Goal: Task Accomplishment & Management: Complete application form

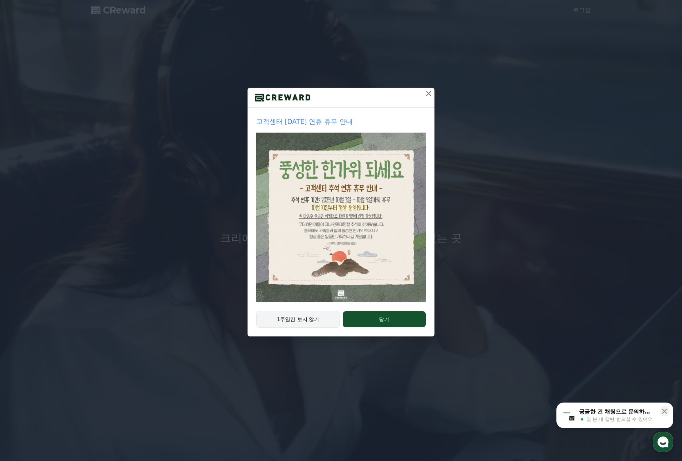
click at [313, 322] on button "1주일간 보지 않기" at bounding box center [298, 319] width 84 height 17
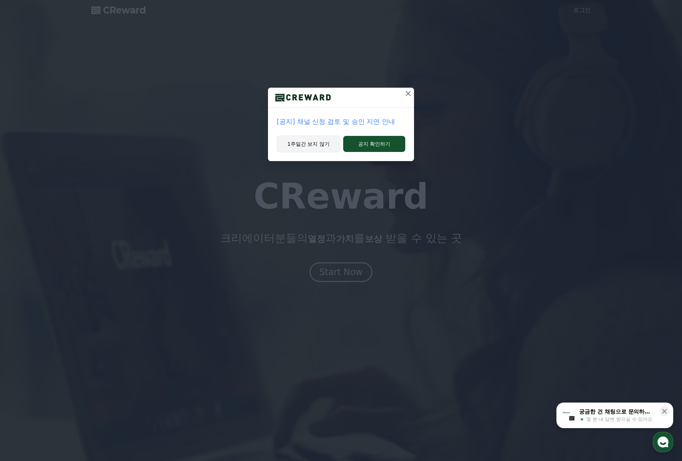
click at [320, 142] on button "1주일간 보지 않기" at bounding box center [309, 144] width 64 height 17
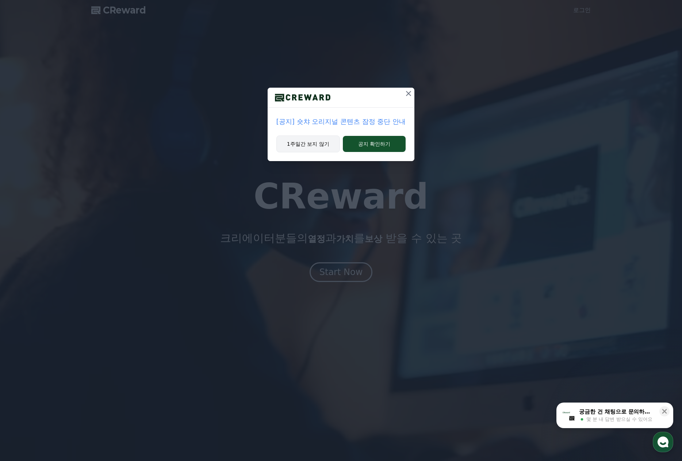
click at [323, 146] on button "1주일간 보지 않기" at bounding box center [309, 144] width 64 height 17
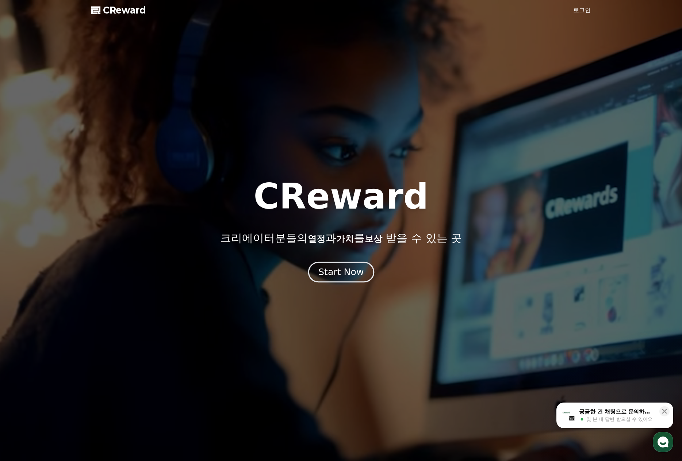
click at [338, 271] on div "Start Now" at bounding box center [341, 272] width 45 height 12
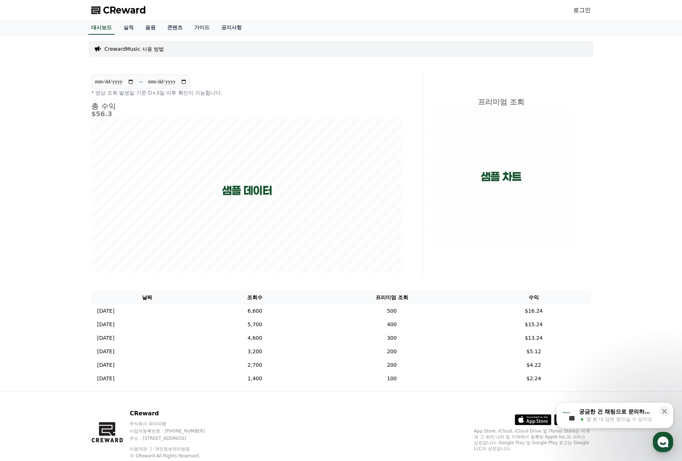
click at [129, 49] on p "CrewardMusic 사용 방법" at bounding box center [134, 48] width 60 height 7
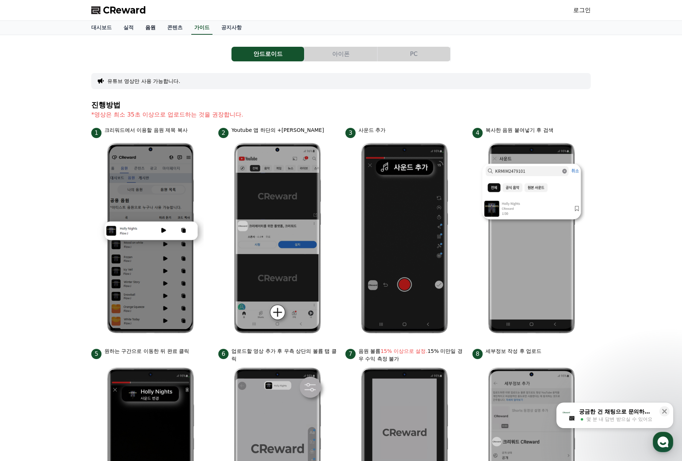
click at [151, 27] on link "음원" at bounding box center [151, 28] width 22 height 14
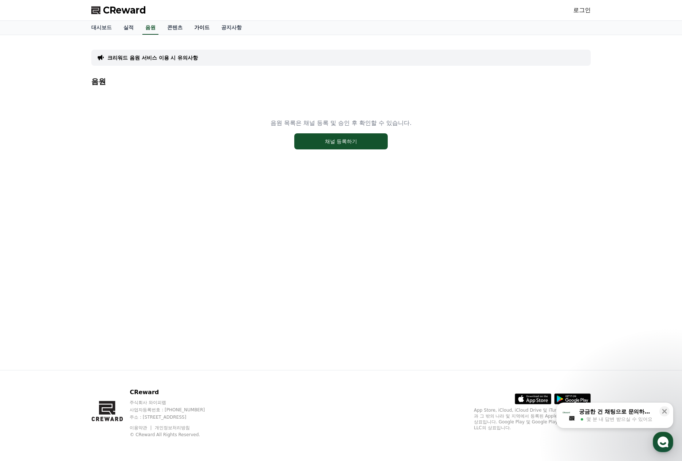
click at [203, 29] on link "가이드" at bounding box center [201, 28] width 27 height 14
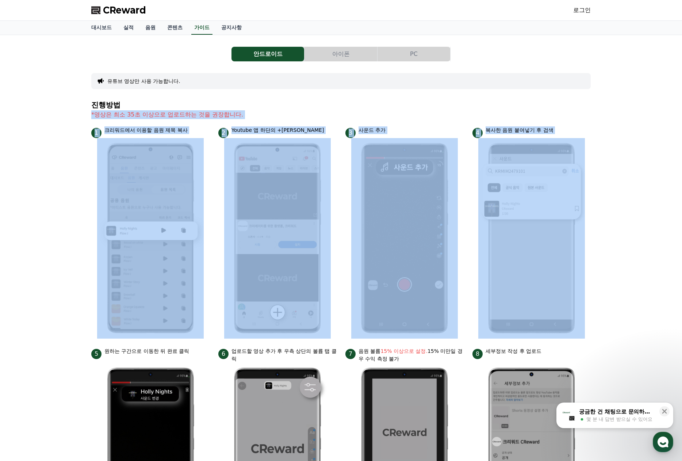
drag, startPoint x: 172, startPoint y: 100, endPoint x: 692, endPoint y: 325, distance: 566.4
click at [682, 325] on html "CReward 로그인 대시보드 실적 음원 콘텐츠 가이드 공지사항 안드로이드 아이폰 PC 유튜브 영상만 사용 가능합니다. 진행방법 *영상은 최소…" at bounding box center [341, 330] width 682 height 660
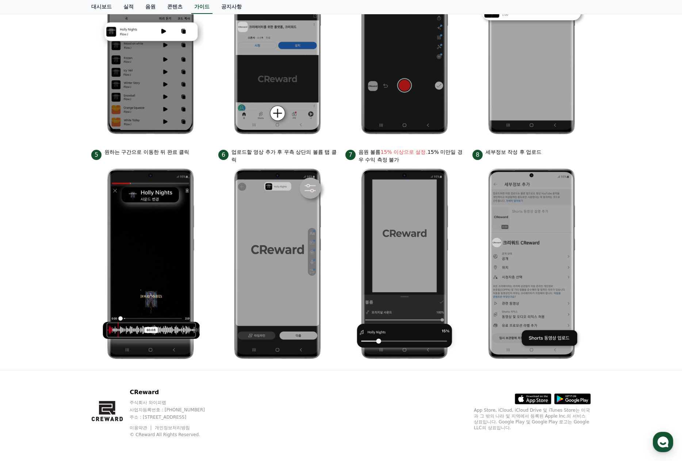
click at [591, 251] on div "안드로이드 아이폰 PC 유튜브 영상만 사용 가능합니다. 진행방법 *영상은 최소 35초 이상으로 업로드하는 것을 권장합니다. 1 크리워드에서 이…" at bounding box center [341, 103] width 506 height 528
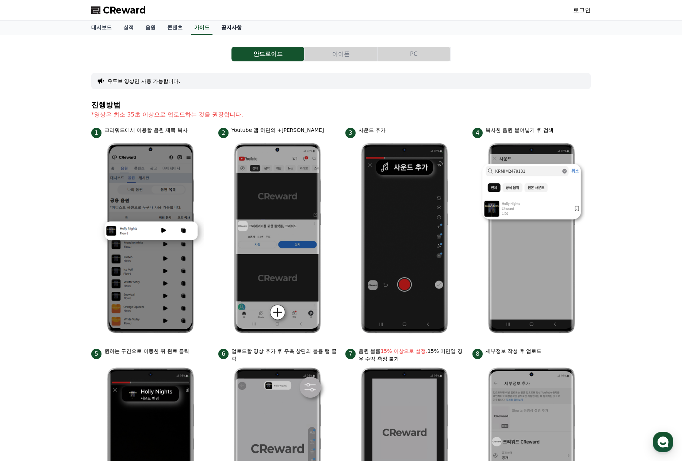
click at [238, 27] on link "공지사항" at bounding box center [232, 28] width 32 height 14
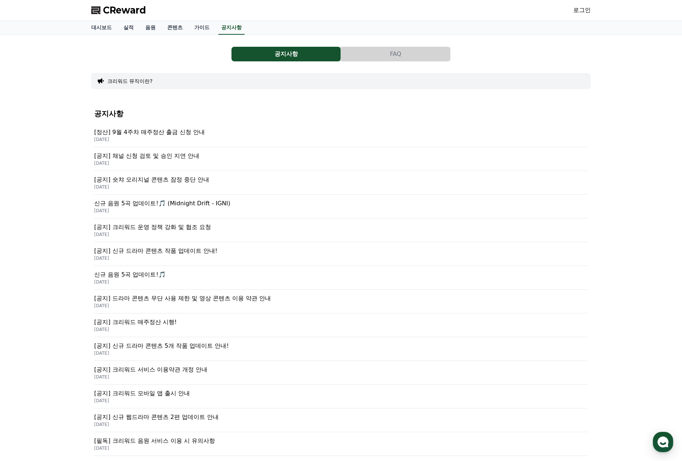
click at [191, 135] on p "[정산] 9월 4주차 매주정산 출금 신청 안내" at bounding box center [341, 132] width 494 height 9
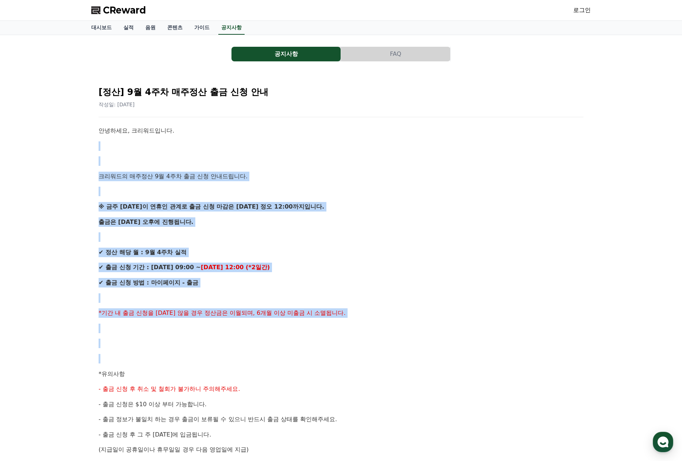
drag, startPoint x: 176, startPoint y: 176, endPoint x: 318, endPoint y: 363, distance: 234.7
click at [317, 363] on div "안녕하세요, 크리워드입니다. 크리워드의 매주정산 9월 4주차 출금 신청 안내드립니다. ※ 금주 [DATE]이 연휴인 관계로 출금 신청 마감은 …" at bounding box center [341, 358] width 485 height 465
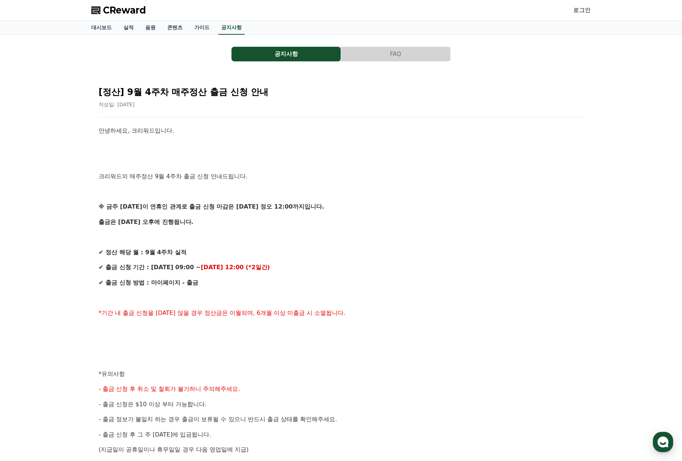
click at [318, 363] on div "안녕하세요, 크리워드입니다. 크리워드의 매주정산 9월 4주차 출금 신청 안내드립니다. ※ 금주 [DATE]이 연휴인 관계로 출금 신청 마감은 …" at bounding box center [341, 358] width 485 height 465
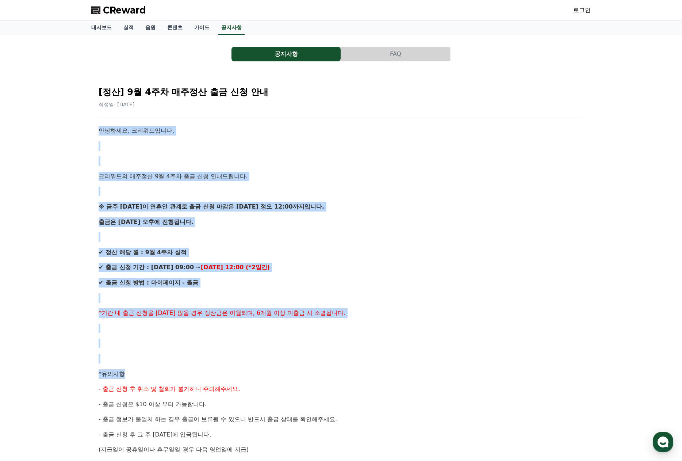
drag, startPoint x: 208, startPoint y: 354, endPoint x: 95, endPoint y: 130, distance: 249.9
click at [96, 132] on div "[정산] 9월 4주차 매주정산 출금 신청 안내 작성일: [DATE] 안녕하세요, 크리워드입니다. 크리워드의 매주정산 9월 4주차 출금 신청 안…" at bounding box center [341, 346] width 494 height 541
click at [95, 130] on div "[정산] 9월 4주차 매주정산 출금 신청 안내 작성일: [DATE] 안녕하세요, 크리워드입니다. 크리워드의 매주정산 9월 4주차 출금 신청 안…" at bounding box center [341, 346] width 494 height 541
drag, startPoint x: 183, startPoint y: 259, endPoint x: 285, endPoint y: 410, distance: 182.1
click at [282, 404] on div "[정산] 9월 4주차 매주정산 출금 신청 안내 작성일: [DATE] 안녕하세요, 크리워드입니다. 크리워드의 매주정산 9월 4주차 출금 신청 안…" at bounding box center [341, 346] width 494 height 541
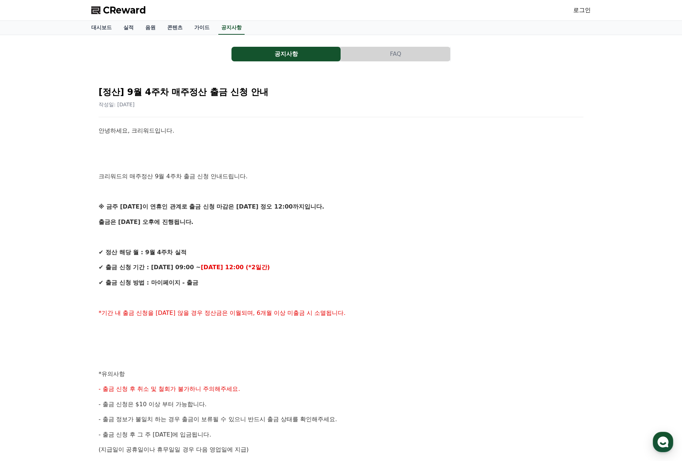
click at [285, 410] on div "안녕하세요, 크리워드입니다. 크리워드의 매주정산 9월 4주차 출금 신청 안내드립니다. ※ 금주 [DATE]이 연휴인 관계로 출금 신청 마감은 …" at bounding box center [341, 358] width 485 height 465
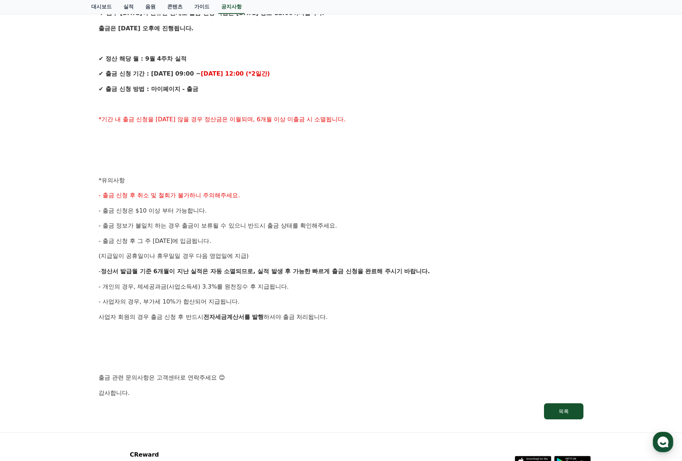
scroll to position [219, 0]
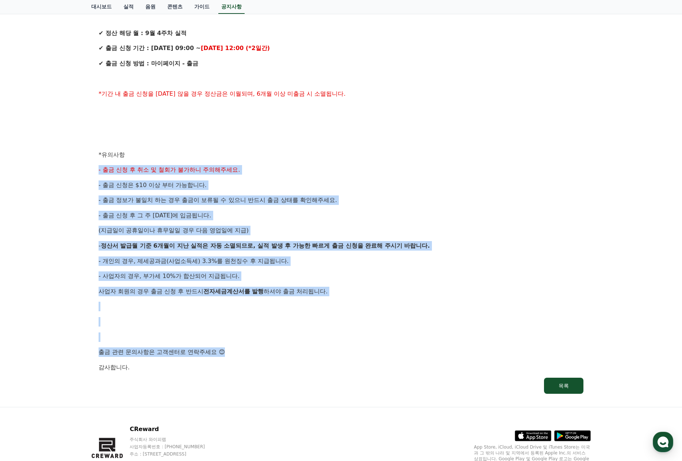
drag, startPoint x: 270, startPoint y: 346, endPoint x: 203, endPoint y: 137, distance: 218.7
click at [195, 140] on div "안녕하세요, 크리워드입니다. 크리워드의 매주정산 9월 4주차 출금 신청 안내드립니다. ※ 금주 [DATE]이 연휴인 관계로 출금 신청 마감은 …" at bounding box center [341, 139] width 485 height 465
click at [203, 137] on p at bounding box center [341, 139] width 485 height 9
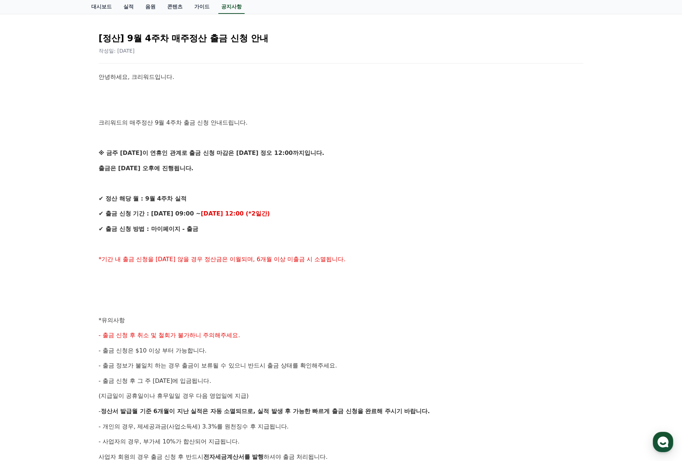
scroll to position [0, 0]
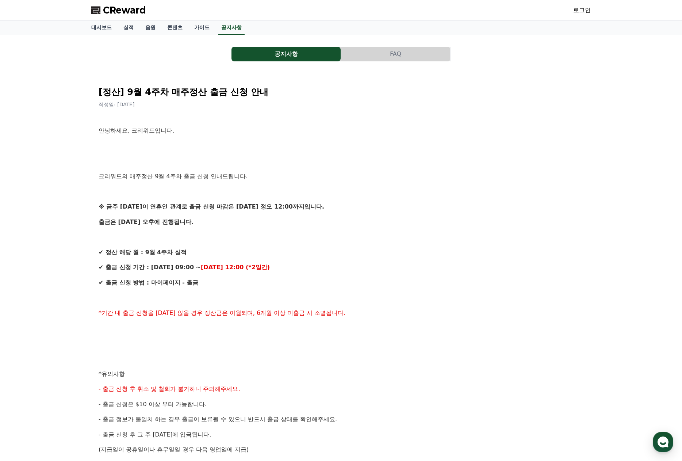
drag, startPoint x: 368, startPoint y: 144, endPoint x: 195, endPoint y: 52, distance: 195.8
click at [582, 13] on link "로그인" at bounding box center [582, 10] width 18 height 9
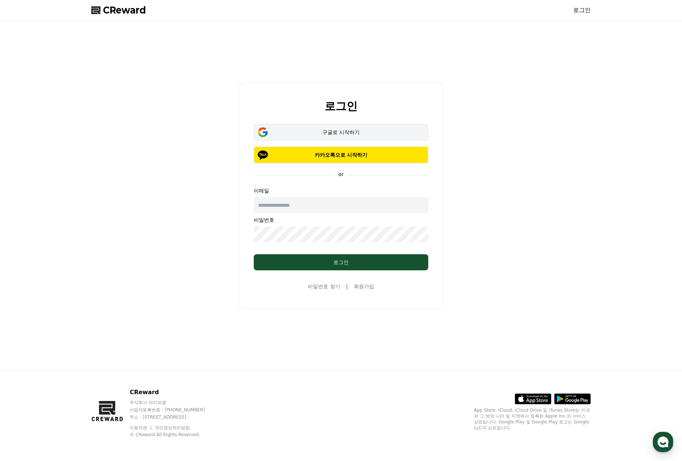
click at [342, 136] on button "구글로 시작하기" at bounding box center [341, 132] width 175 height 17
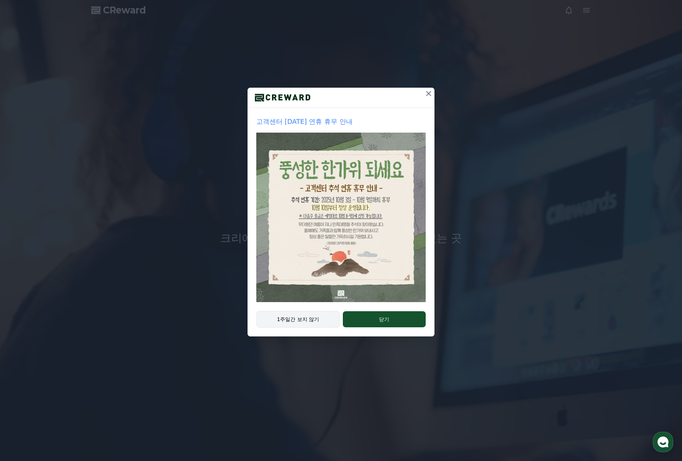
click at [313, 323] on button "1주일간 보지 않기" at bounding box center [298, 319] width 84 height 17
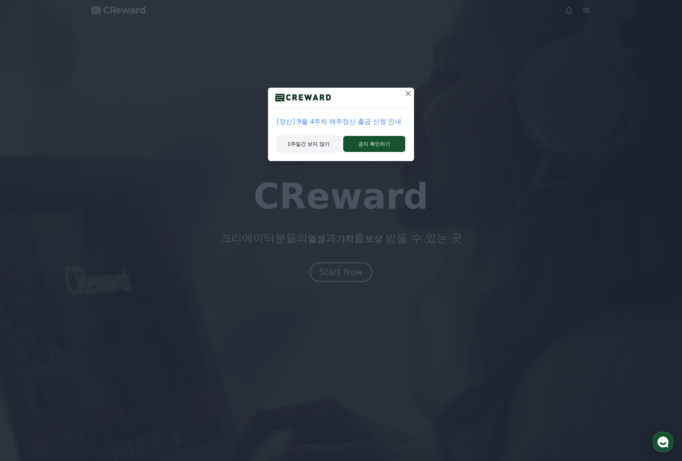
click at [332, 141] on button "1주일간 보지 않기" at bounding box center [309, 144] width 64 height 17
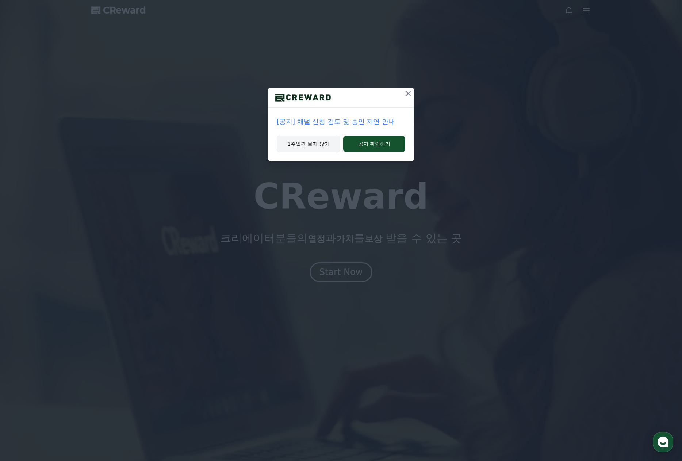
click at [331, 145] on button "1주일간 보지 않기" at bounding box center [309, 144] width 64 height 17
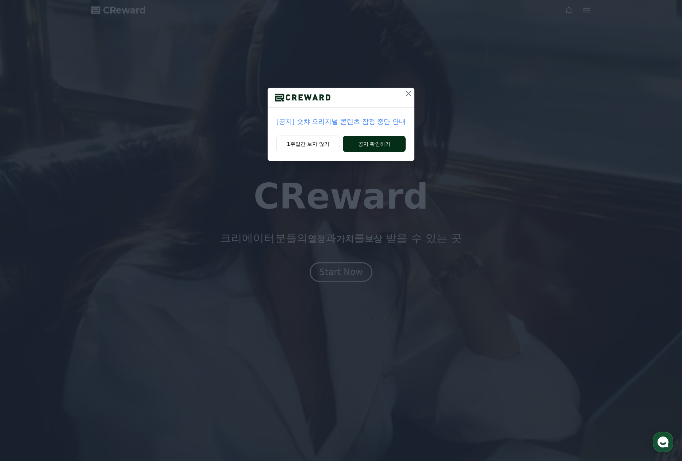
click at [361, 146] on button "공지 확인하기" at bounding box center [374, 144] width 63 height 16
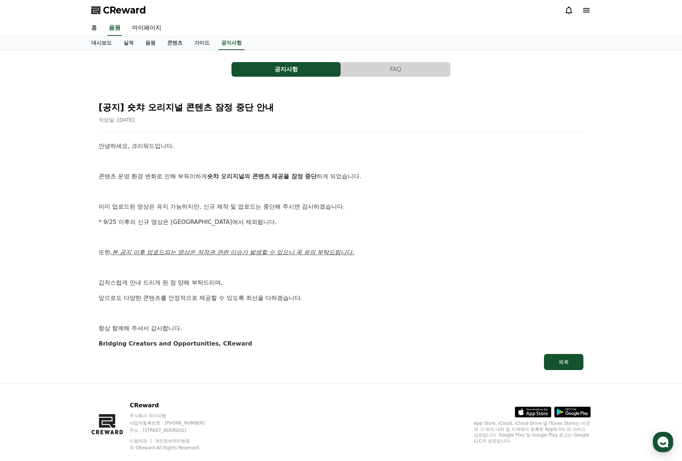
click at [252, 72] on button "공지사항" at bounding box center [286, 69] width 109 height 15
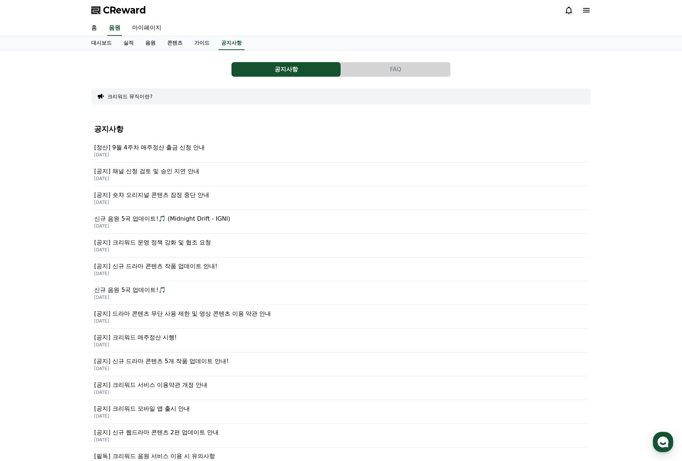
click at [179, 169] on p "[공지] 채널 신청 검토 및 승인 지연 안내" at bounding box center [341, 171] width 494 height 9
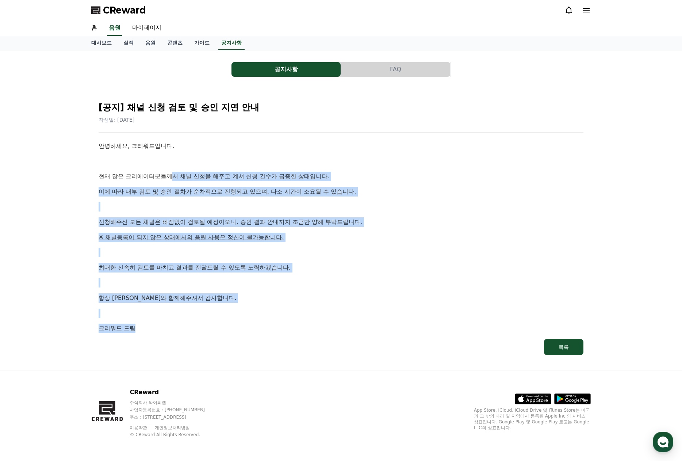
drag, startPoint x: 167, startPoint y: 187, endPoint x: 222, endPoint y: 324, distance: 147.5
click at [221, 323] on div "안녕하세요, 크리워드입니다. 현재 많은 크리에이터분들께서 채널 신청을 해주고 계셔 신청 건수가 급증한 상태입니다. 이에 따라 내부 검토 및 승…" at bounding box center [341, 237] width 485 height 192
click at [222, 324] on p "크리워드 드림" at bounding box center [341, 328] width 485 height 9
drag, startPoint x: 251, startPoint y: 325, endPoint x: 249, endPoint y: 166, distance: 158.9
click at [249, 166] on div "안녕하세요, 크리워드입니다. 현재 많은 크리에이터분들께서 채널 신청을 해주고 계셔 신청 건수가 급증한 상태입니다. 이에 따라 내부 검토 및 승…" at bounding box center [341, 237] width 485 height 192
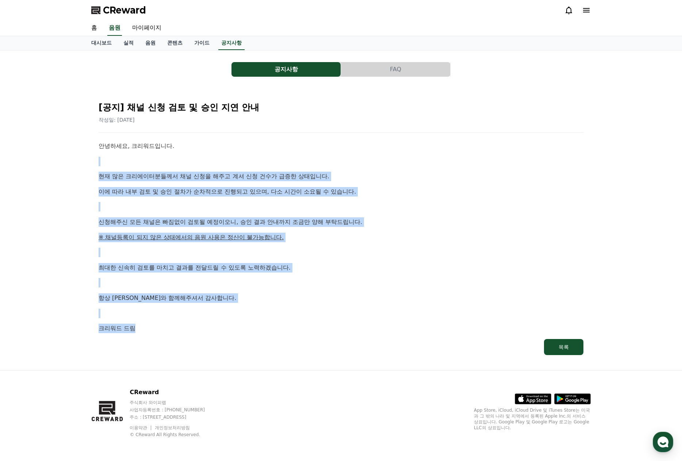
click at [249, 166] on p at bounding box center [341, 161] width 485 height 9
drag, startPoint x: 236, startPoint y: 206, endPoint x: 213, endPoint y: 298, distance: 95.2
click at [218, 294] on div "안녕하세요, 크리워드입니다. 현재 많은 크리에이터분들께서 채널 신청을 해주고 계셔 신청 건수가 급증한 상태입니다. 이에 따라 내부 검토 및 승…" at bounding box center [341, 237] width 485 height 192
click at [213, 298] on p "항상 크리워드와 함께해주셔서 감사합니다." at bounding box center [341, 297] width 485 height 9
drag, startPoint x: 206, startPoint y: 295, endPoint x: 229, endPoint y: 178, distance: 119.6
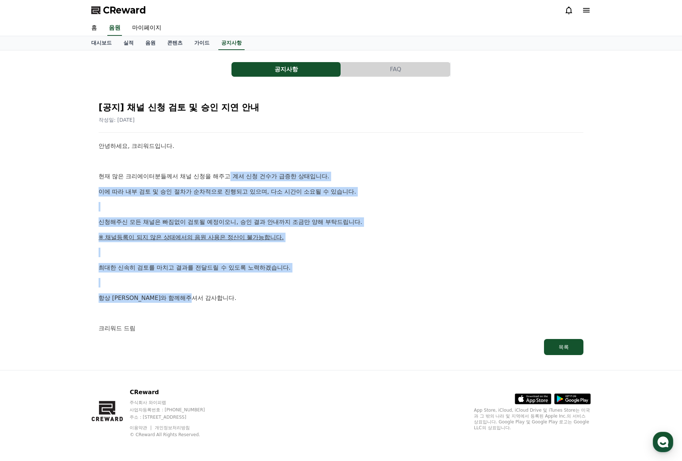
click at [229, 178] on div "안녕하세요, 크리워드입니다. 현재 많은 크리에이터분들께서 채널 신청을 해주고 계셔 신청 건수가 급증한 상태입니다. 이에 따라 내부 검토 및 승…" at bounding box center [341, 237] width 485 height 192
click at [229, 178] on p "현재 많은 크리에이터분들께서 채널 신청을 해주고 계셔 신청 건수가 급증한 상태입니다." at bounding box center [341, 176] width 485 height 9
drag, startPoint x: 229, startPoint y: 178, endPoint x: 190, endPoint y: 281, distance: 110.8
click at [192, 277] on div "안녕하세요, 크리워드입니다. 현재 많은 크리에이터분들께서 채널 신청을 해주고 계셔 신청 건수가 급증한 상태입니다. 이에 따라 내부 검토 및 승…" at bounding box center [341, 237] width 485 height 192
click at [189, 282] on p at bounding box center [341, 282] width 485 height 9
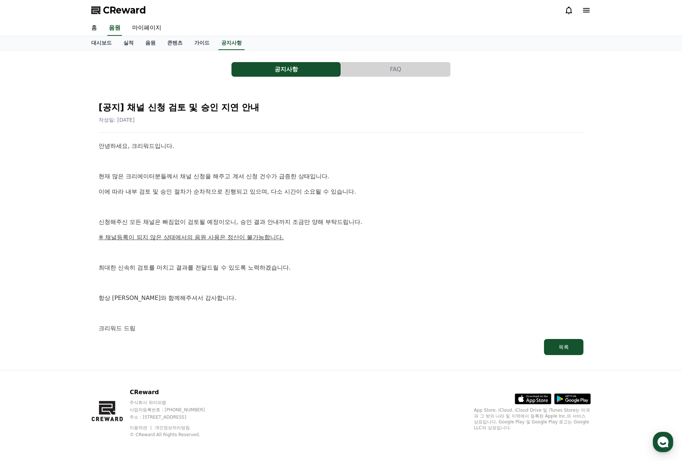
drag, startPoint x: 304, startPoint y: 197, endPoint x: 300, endPoint y: 199, distance: 3.9
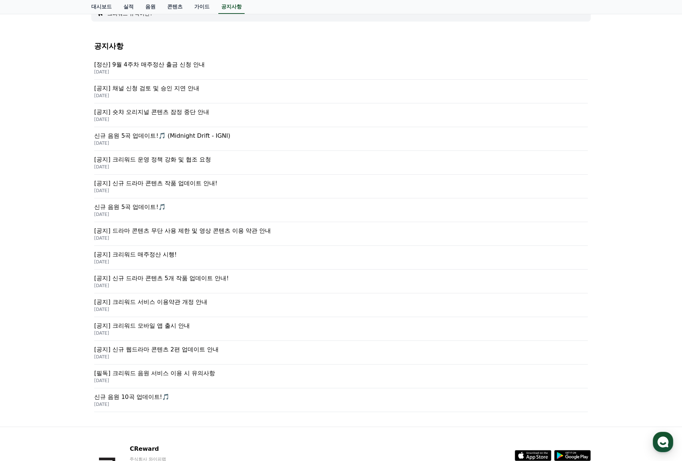
scroll to position [56, 0]
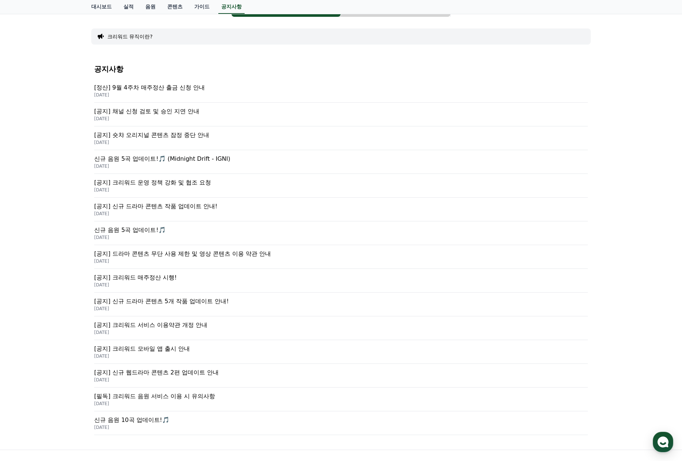
drag, startPoint x: 235, startPoint y: 381, endPoint x: 220, endPoint y: 335, distance: 48.5
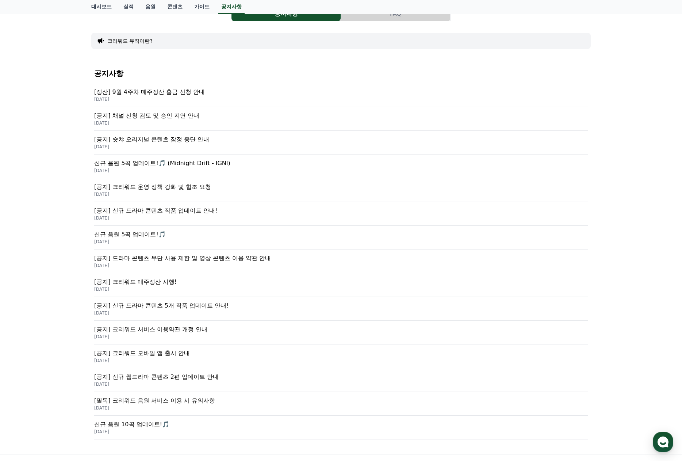
click at [149, 282] on p "[공지] 크리워드 매주정산 시행!" at bounding box center [341, 282] width 494 height 9
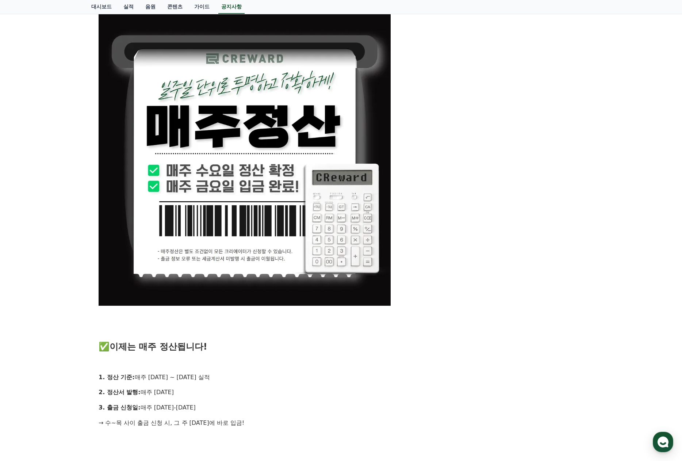
drag, startPoint x: 339, startPoint y: 263, endPoint x: 336, endPoint y: 256, distance: 7.1
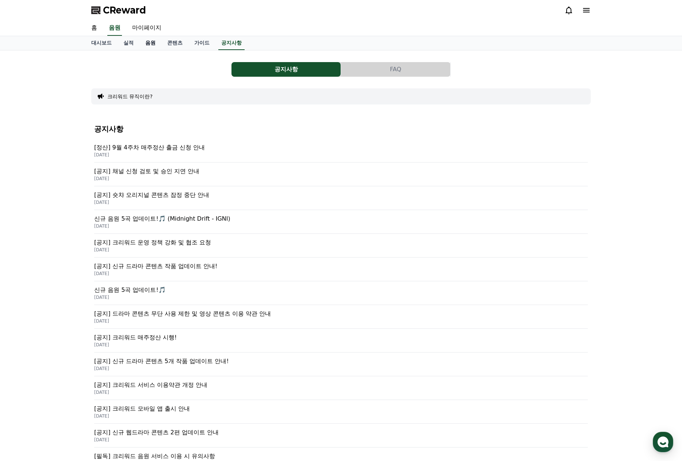
click at [152, 42] on link "음원" at bounding box center [151, 43] width 22 height 14
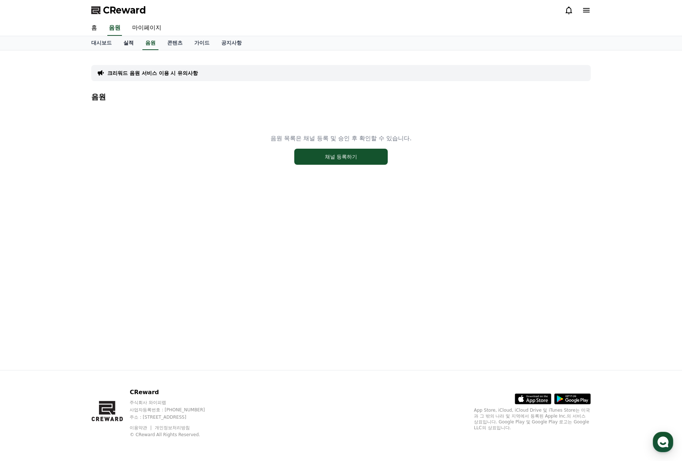
click at [130, 45] on link "실적" at bounding box center [129, 43] width 22 height 14
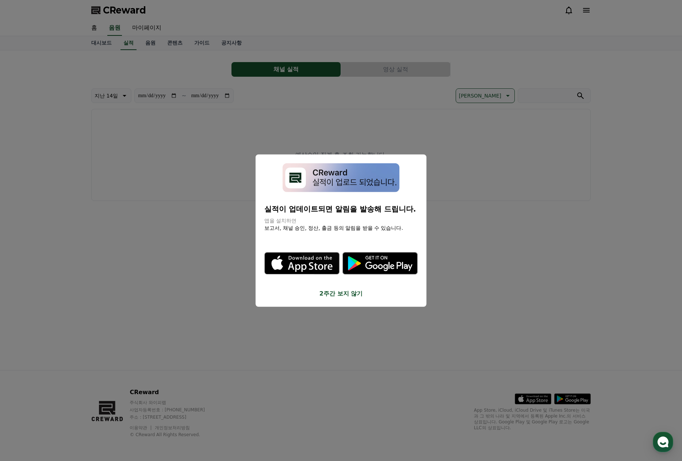
click at [99, 44] on button "close modal" at bounding box center [341, 230] width 682 height 461
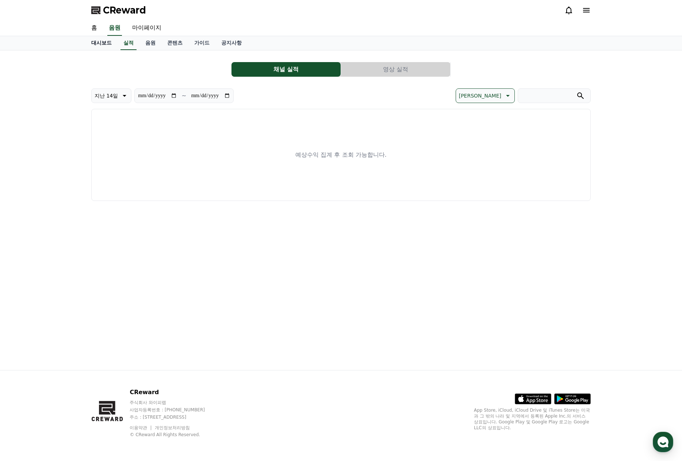
click at [97, 44] on link "대시보드" at bounding box center [101, 43] width 32 height 14
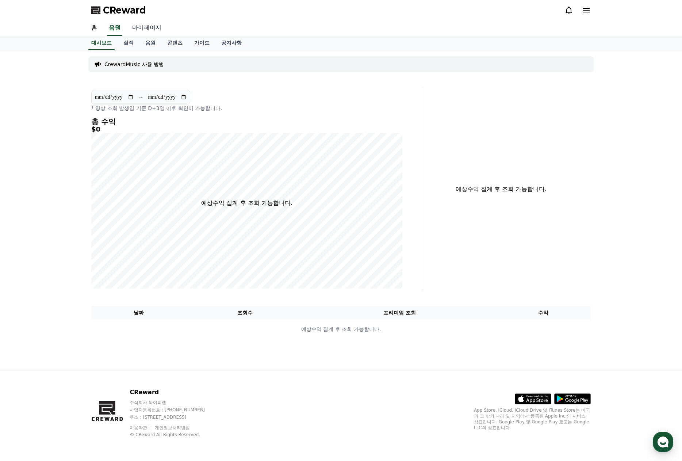
click at [144, 27] on link "마이페이지" at bounding box center [146, 27] width 41 height 15
select select "**********"
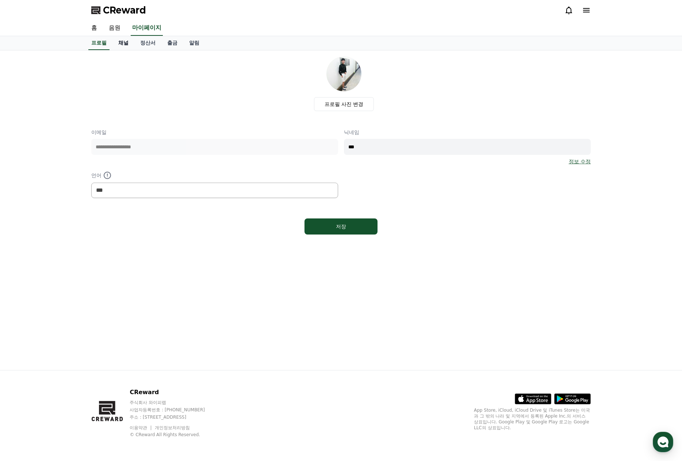
click at [125, 44] on link "채널" at bounding box center [124, 43] width 22 height 14
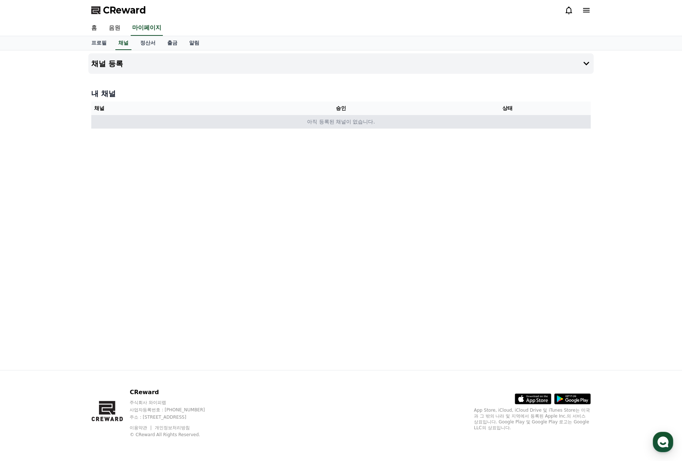
click at [344, 120] on td "아직 등록된 채널이 없습니다." at bounding box center [341, 122] width 500 height 14
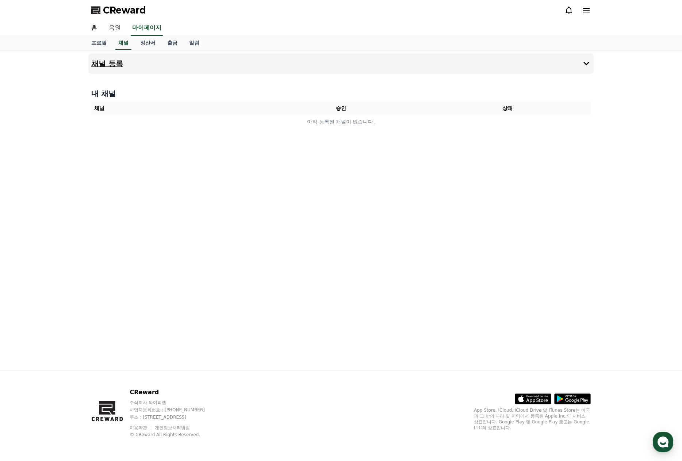
click at [567, 62] on button "채널 등록" at bounding box center [341, 63] width 506 height 20
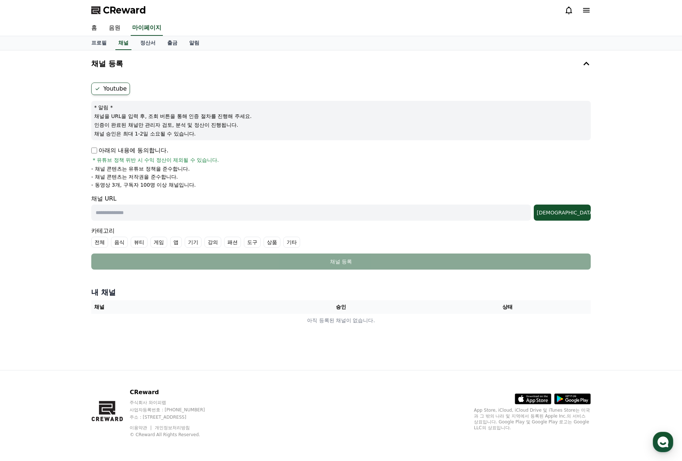
click at [134, 151] on p "아래의 내용에 동의합니다." at bounding box center [129, 150] width 77 height 9
click at [90, 148] on div "Youtube * 알림 * 채널을 URL을 입력 후, 조회 버튼을 통해 인증 절차를 진행해 주세요. 인증이 완료된 채널만 관리자 검토, 분석 …" at bounding box center [341, 176] width 506 height 193
click at [94, 147] on p "아래의 내용에 동의합니다." at bounding box center [129, 150] width 77 height 9
click at [99, 150] on p "아래의 내용에 동의합니다." at bounding box center [129, 150] width 77 height 9
click at [138, 215] on input "text" at bounding box center [311, 213] width 440 height 16
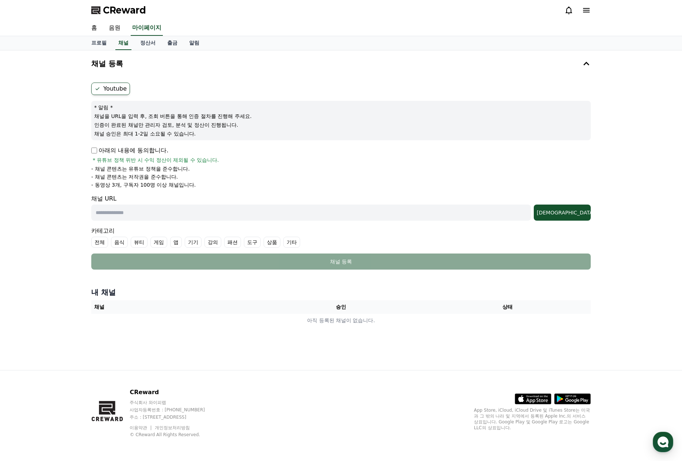
click at [226, 211] on input "text" at bounding box center [311, 213] width 440 height 16
paste input "**********"
type input "**********"
click at [103, 245] on label "전체" at bounding box center [99, 242] width 17 height 11
click at [102, 243] on label "전체" at bounding box center [104, 242] width 26 height 11
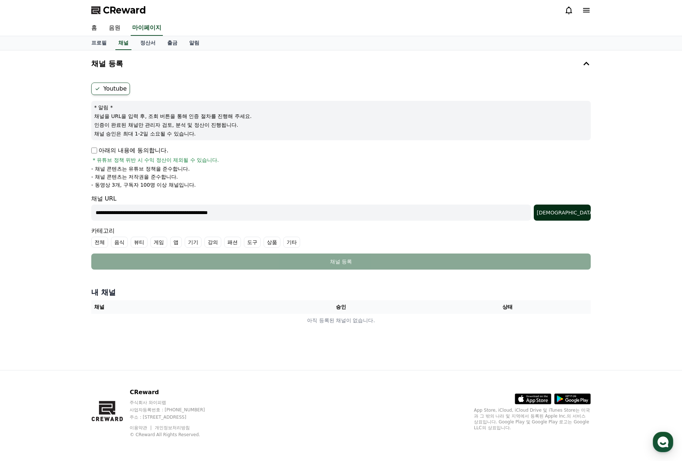
click at [579, 211] on div "조회" at bounding box center [562, 212] width 51 height 7
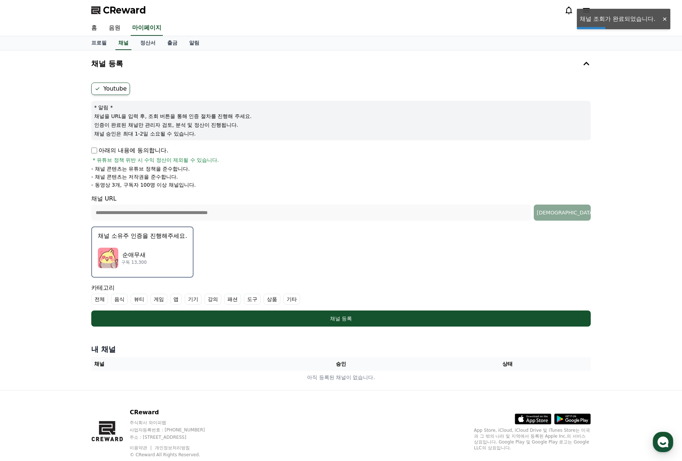
click at [172, 262] on div "순애무새 구독 13,300" at bounding box center [142, 257] width 89 height 29
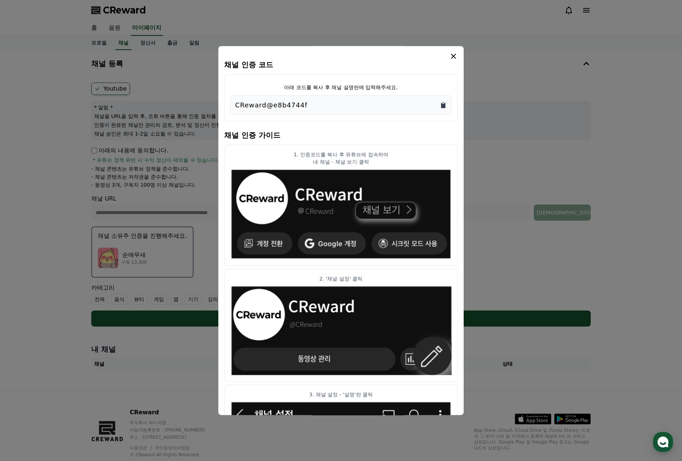
click at [446, 104] on icon "Copy to clipboard" at bounding box center [443, 105] width 4 height 5
click at [458, 54] on div "채널 인증 코드 아래 코드를 복사 후 채널 설명란에 입력해주세요. CReward@e8b4744f 채널 인증 가이드 1. 인증코드를 복사 후 유…" at bounding box center [340, 230] width 245 height 369
click at [457, 53] on icon "modal" at bounding box center [453, 56] width 9 height 9
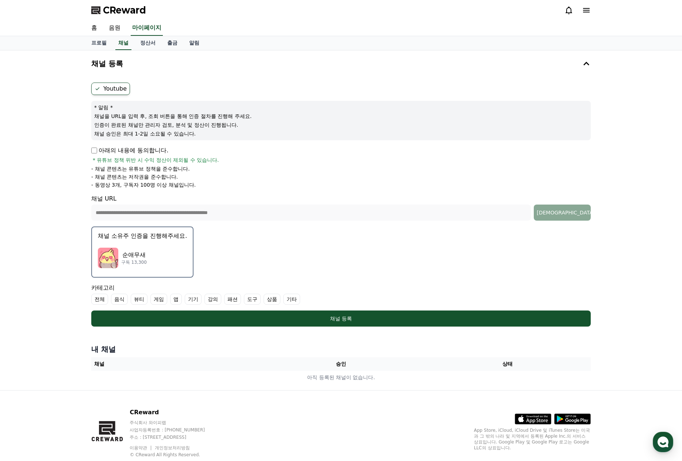
click at [165, 243] on button "채널 소유주 인증을 진행해주세요. 순애무새 구독 13,300" at bounding box center [142, 251] width 102 height 51
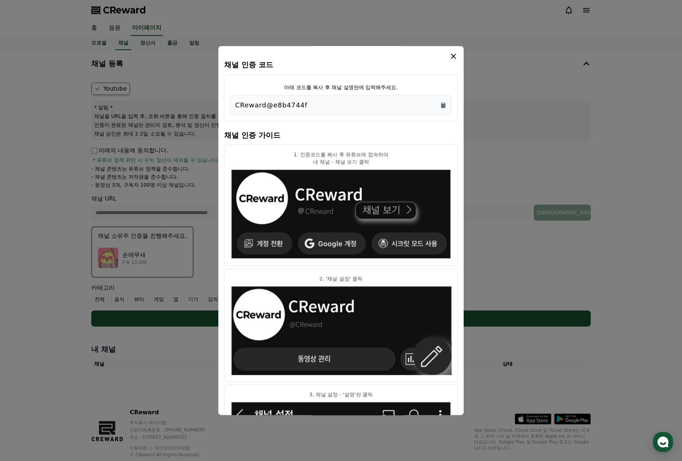
click at [171, 233] on button "close modal" at bounding box center [341, 230] width 682 height 461
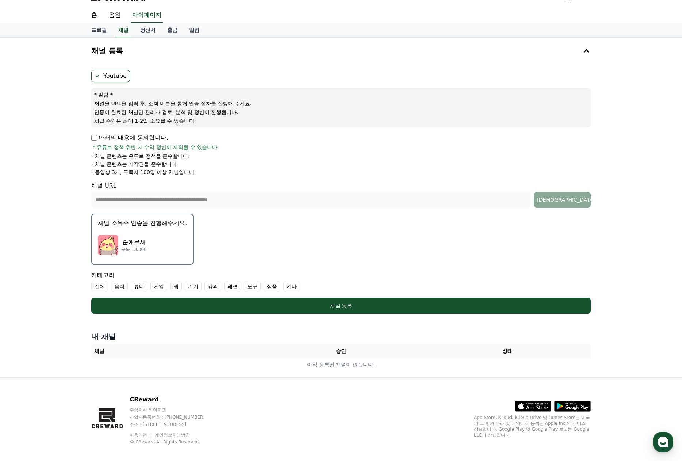
scroll to position [20, 0]
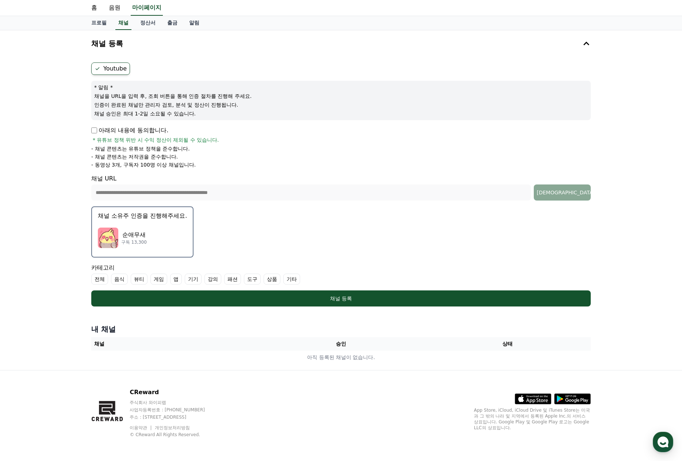
click at [156, 213] on p "채널 소유주 인증을 진행해주세요." at bounding box center [142, 215] width 89 height 9
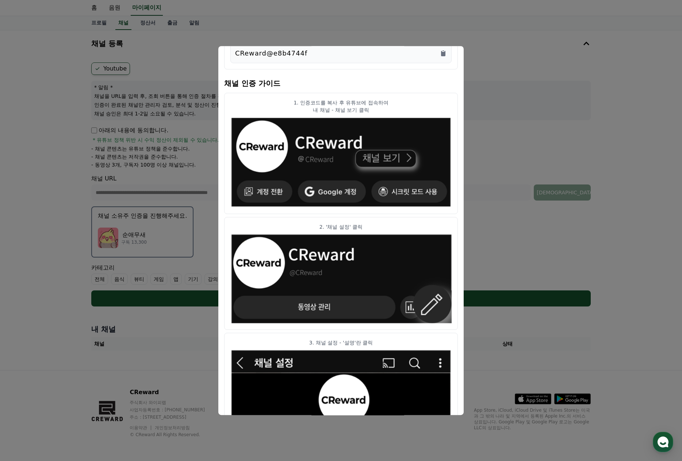
scroll to position [262, 0]
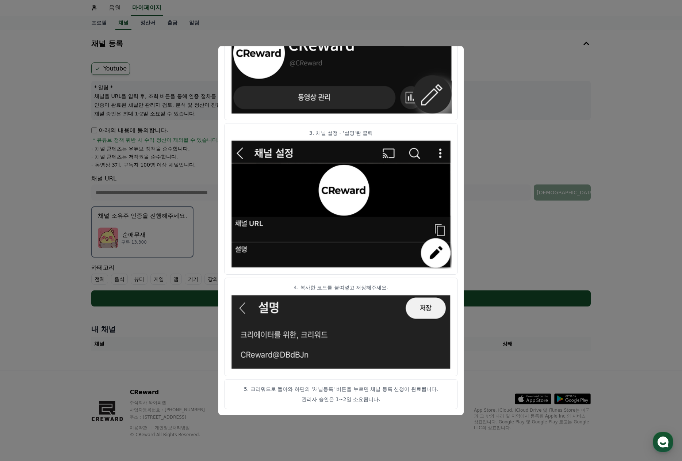
click at [536, 203] on button "close modal" at bounding box center [341, 230] width 682 height 461
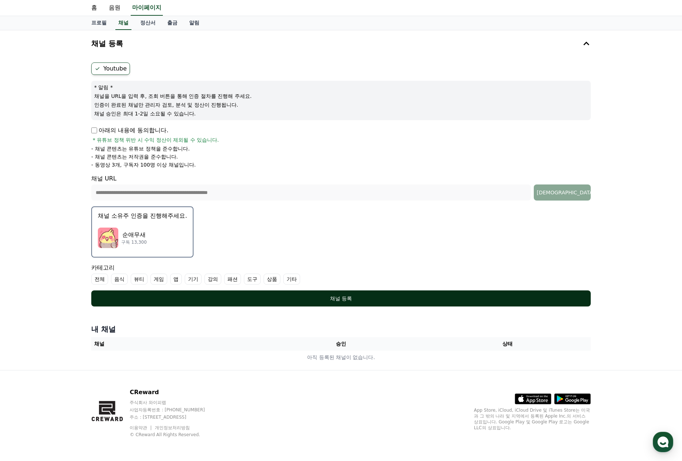
click at [304, 295] on div "채널 등록" at bounding box center [341, 298] width 470 height 7
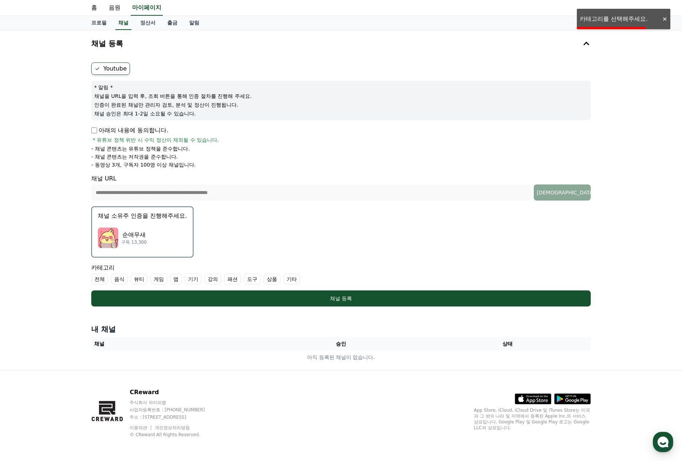
click at [106, 277] on label "전체" at bounding box center [99, 279] width 17 height 11
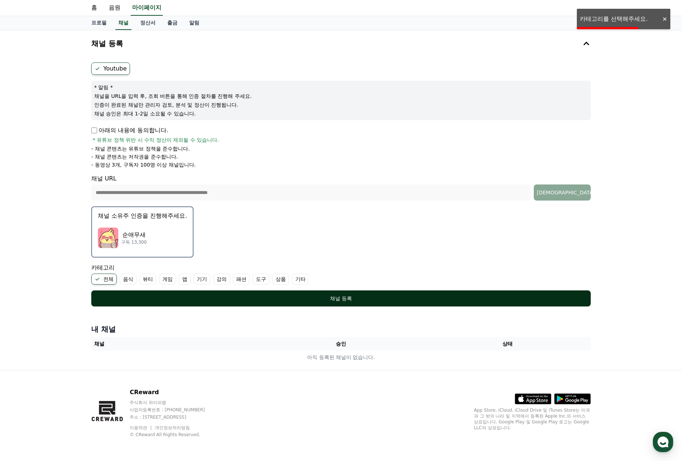
click at [197, 301] on div "채널 등록" at bounding box center [341, 298] width 470 height 7
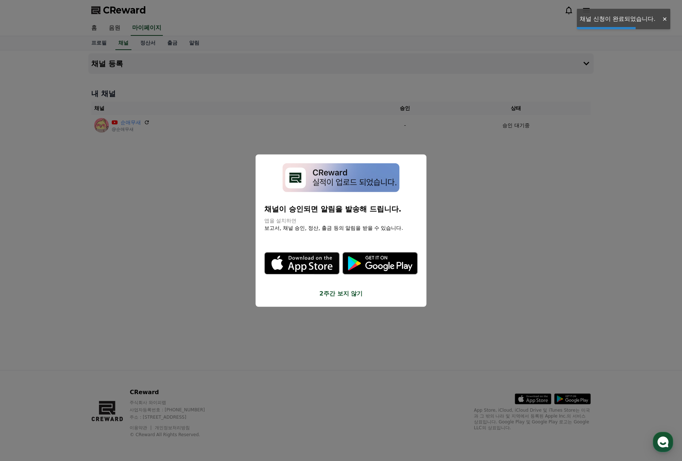
click at [495, 146] on button "close modal" at bounding box center [341, 230] width 682 height 461
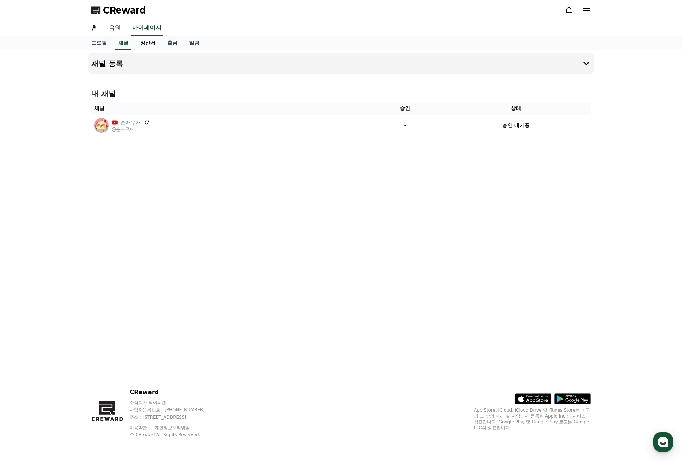
click at [149, 42] on link "정산서" at bounding box center [147, 43] width 27 height 14
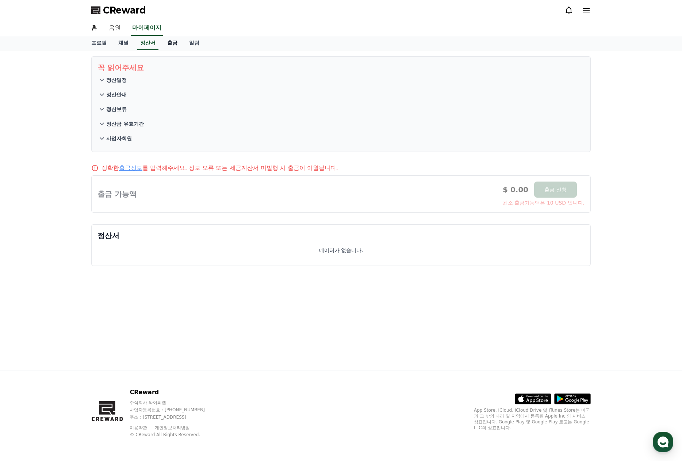
click at [174, 45] on link "출금" at bounding box center [172, 43] width 22 height 14
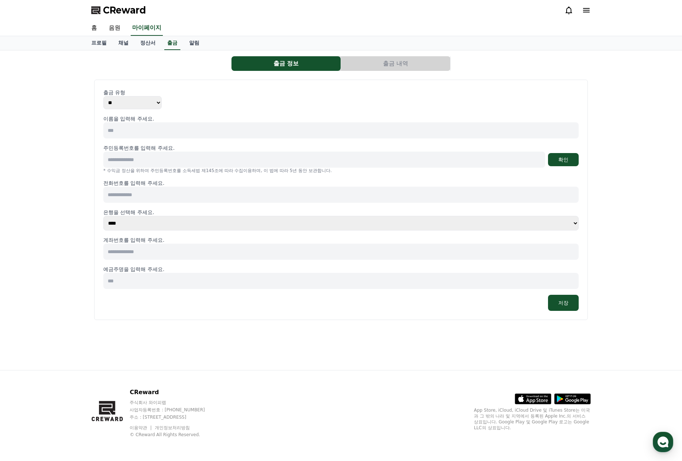
click at [377, 67] on button "출금 내역" at bounding box center [395, 63] width 109 height 15
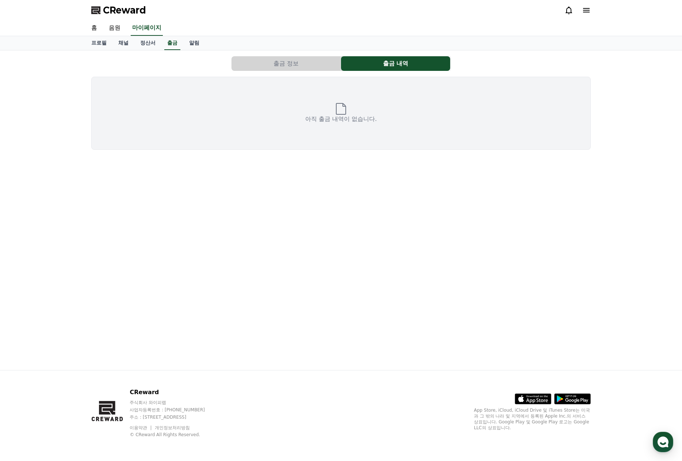
click at [277, 66] on button "출금 정보" at bounding box center [286, 63] width 109 height 15
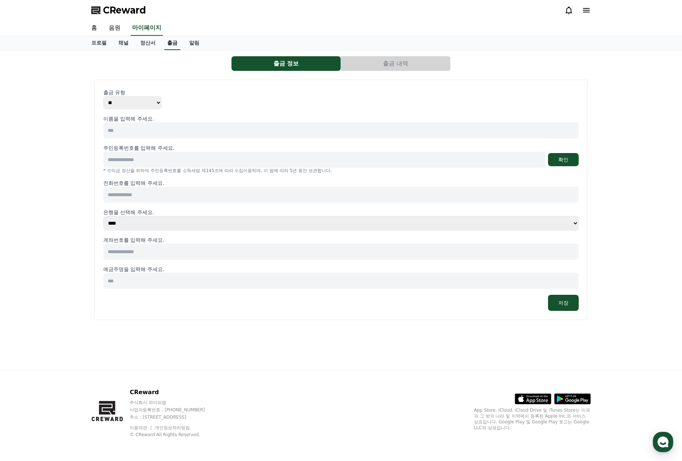
click at [164, 49] on link "출금" at bounding box center [172, 43] width 16 height 14
click at [195, 43] on link "알림" at bounding box center [194, 43] width 22 height 14
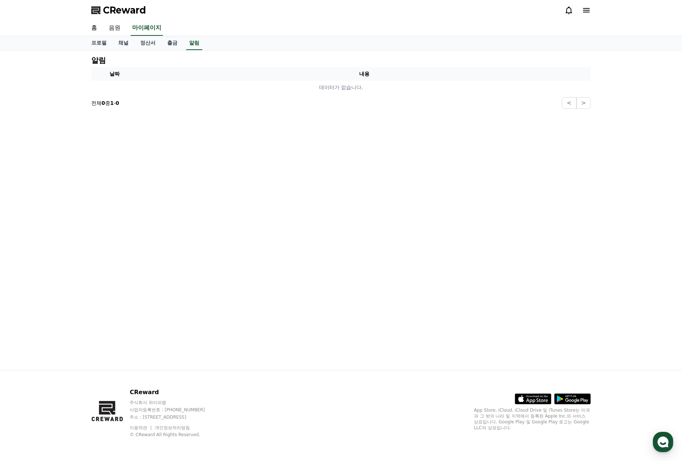
click at [106, 34] on link "음원" at bounding box center [114, 27] width 23 height 15
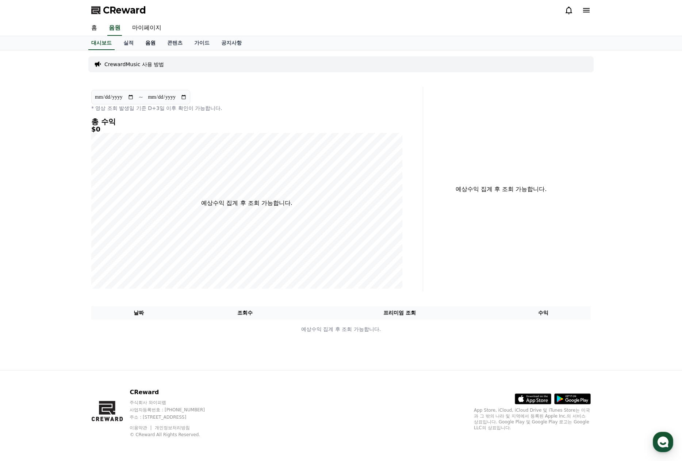
click at [148, 42] on link "음원" at bounding box center [151, 43] width 22 height 14
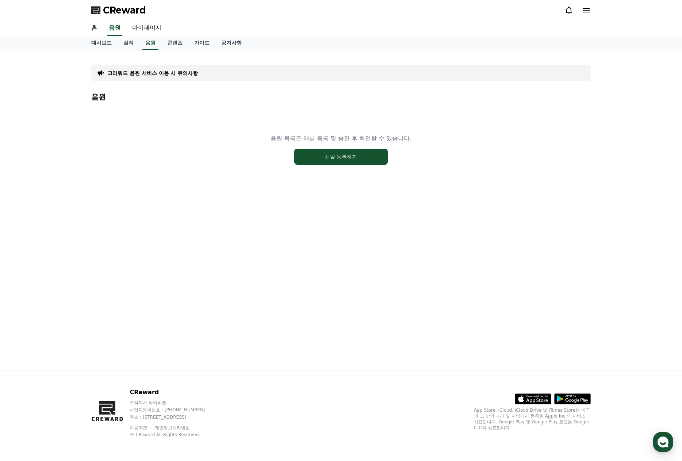
drag, startPoint x: 291, startPoint y: 130, endPoint x: 452, endPoint y: 167, distance: 165.4
click at [452, 166] on div "음원 목록은 채널 등록 및 승인 후 확인할 수 있습니다. 채널 등록하기" at bounding box center [341, 149] width 500 height 91
click at [452, 167] on div "음원 목록은 채널 등록 및 승인 후 확인할 수 있습니다. 채널 등록하기" at bounding box center [341, 149] width 500 height 91
drag, startPoint x: 392, startPoint y: 176, endPoint x: 83, endPoint y: 59, distance: 330.9
click at [85, 60] on div "크리워드 음원 서비스 이용 시 유의사항 음원 음원 목록은 채널 등록 및 승인 후 확인할 수 있습니다. 채널 등록하기" at bounding box center [341, 210] width 682 height 320
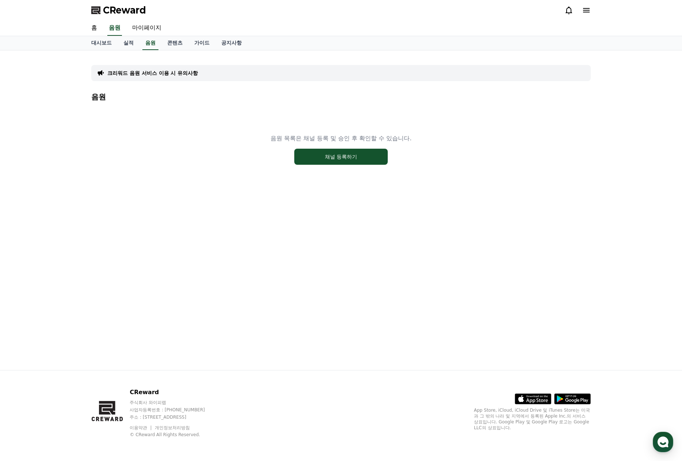
click at [75, 60] on div "크리워드 음원 서비스 이용 시 유의사항 음원 음원 목록은 채널 등록 및 승인 후 확인할 수 있습니다. 채널 등록하기" at bounding box center [341, 210] width 682 height 320
click at [342, 163] on button "채널 등록하기" at bounding box center [341, 157] width 94 height 16
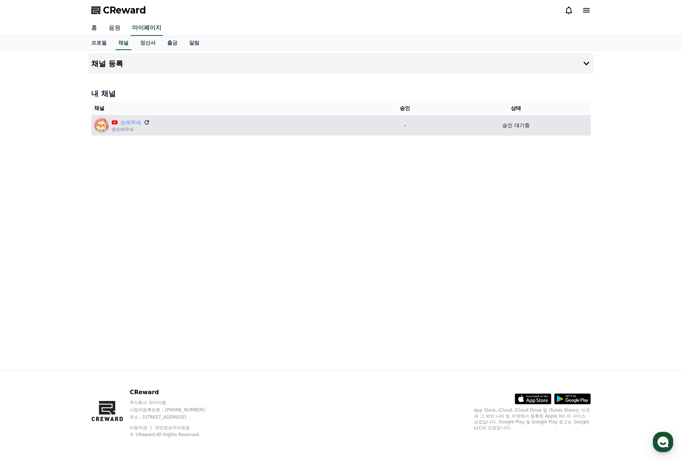
click at [147, 120] on icon at bounding box center [147, 122] width 7 height 7
